Goal: Find specific page/section: Find specific page/section

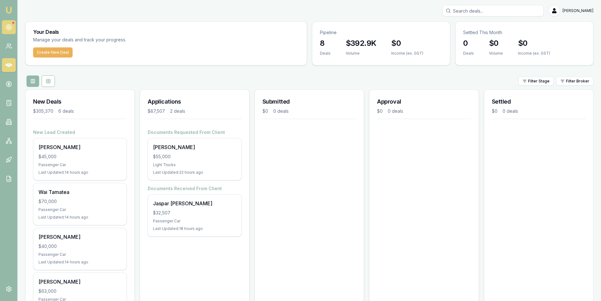
click at [8, 29] on icon at bounding box center [9, 27] width 6 height 6
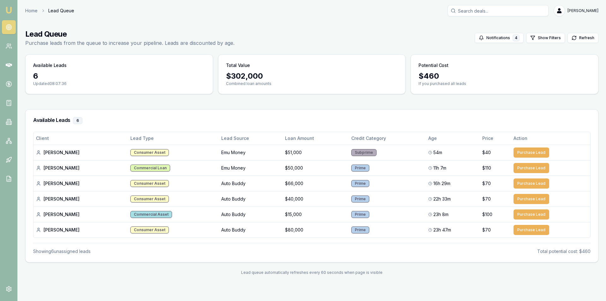
click at [7, 31] on link at bounding box center [9, 27] width 14 height 14
click at [6, 66] on icon at bounding box center [9, 65] width 6 height 6
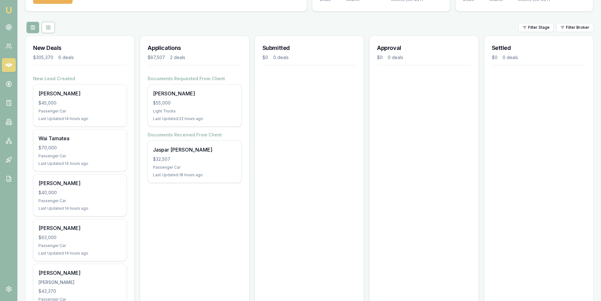
scroll to position [135, 0]
